Goal: Task Accomplishment & Management: Manage account settings

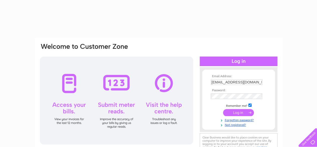
click at [238, 112] on input "submit" at bounding box center [238, 112] width 31 height 7
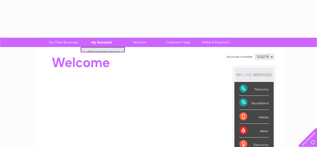
click at [103, 42] on link "My Account" at bounding box center [101, 42] width 41 height 9
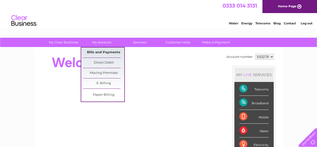
click at [107, 52] on link "Bills and Payments" at bounding box center [103, 52] width 41 height 10
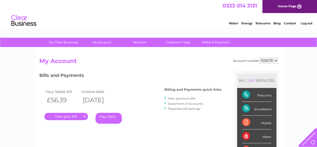
click at [65, 117] on link "." at bounding box center [66, 116] width 44 height 7
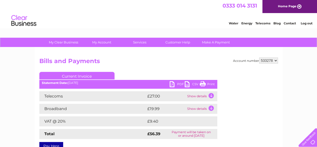
click at [198, 94] on td "Show details" at bounding box center [201, 96] width 31 height 10
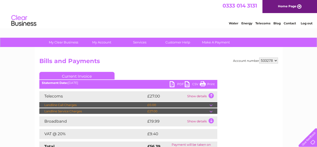
click at [197, 120] on td "Show details" at bounding box center [201, 121] width 31 height 10
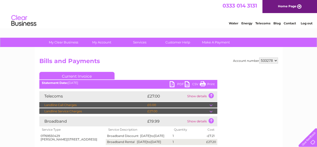
click at [197, 95] on td "Show details" at bounding box center [201, 96] width 31 height 10
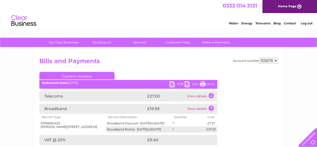
click at [204, 84] on link "Print" at bounding box center [207, 84] width 15 height 7
